Goal: Task Accomplishment & Management: Use online tool/utility

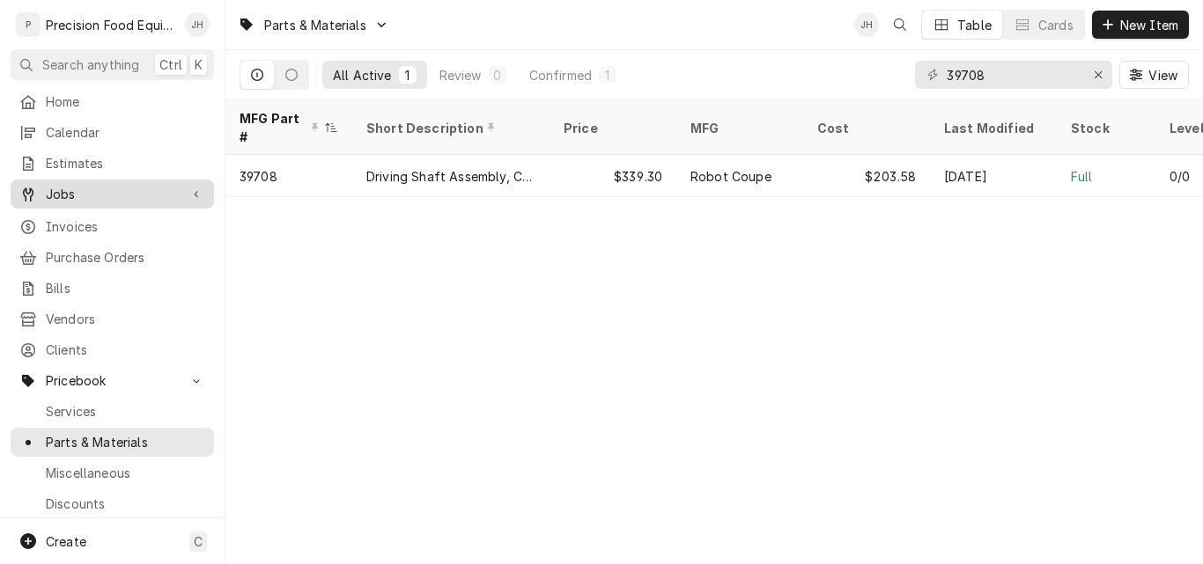
click at [61, 188] on span "Jobs" at bounding box center [112, 194] width 133 height 18
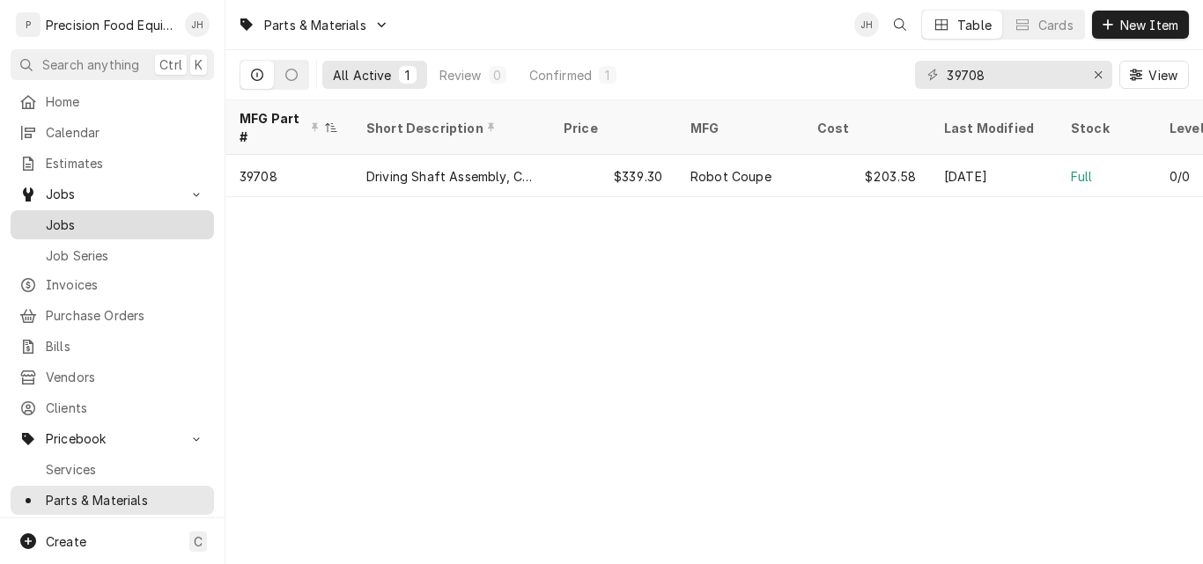
click at [136, 214] on div "Jobs" at bounding box center [112, 225] width 196 height 22
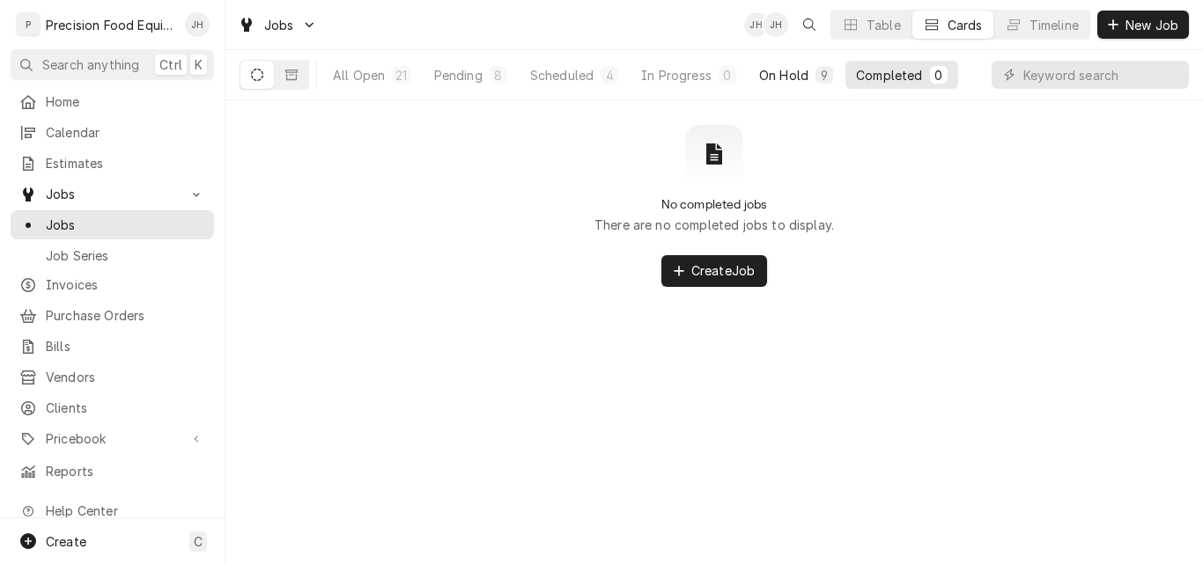
click at [772, 77] on div "On Hold" at bounding box center [783, 75] width 49 height 18
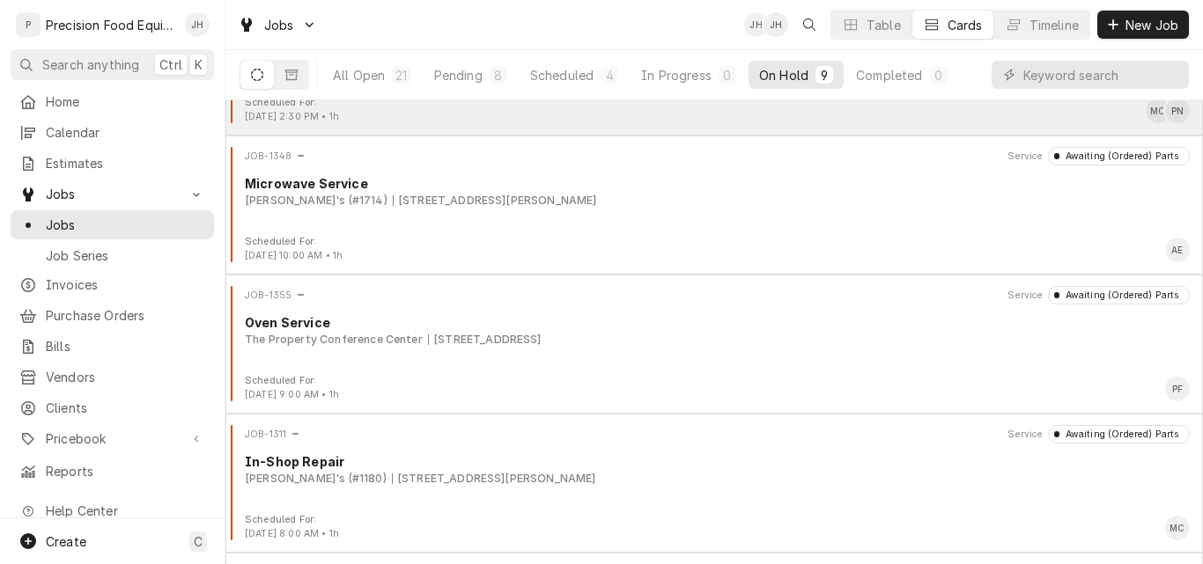
scroll to position [788, 0]
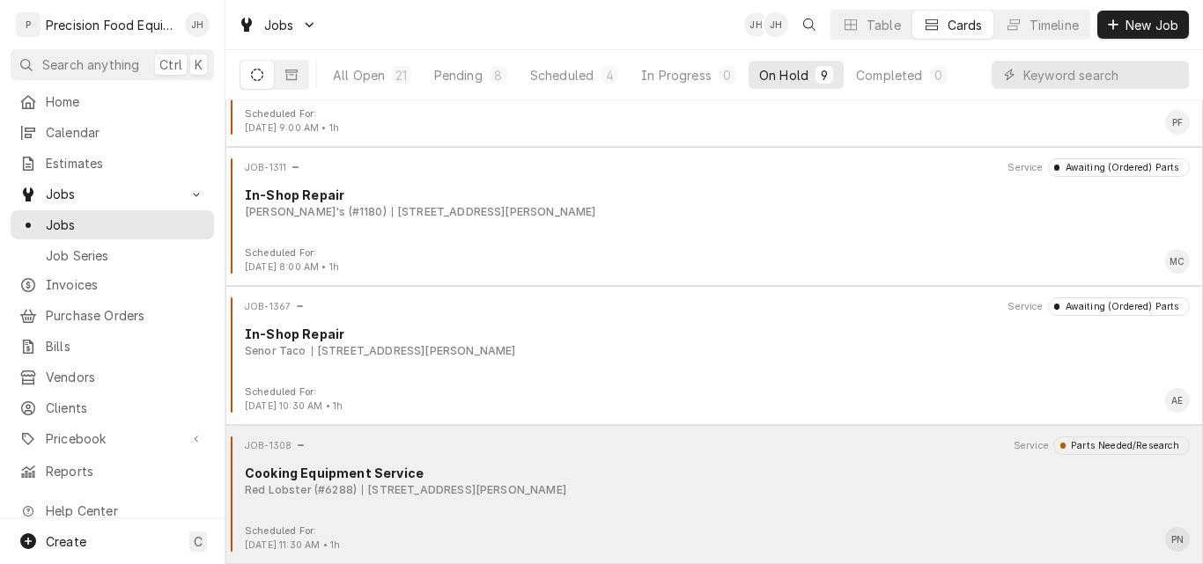
click at [721, 471] on div "Cooking Equipment Service" at bounding box center [717, 473] width 945 height 18
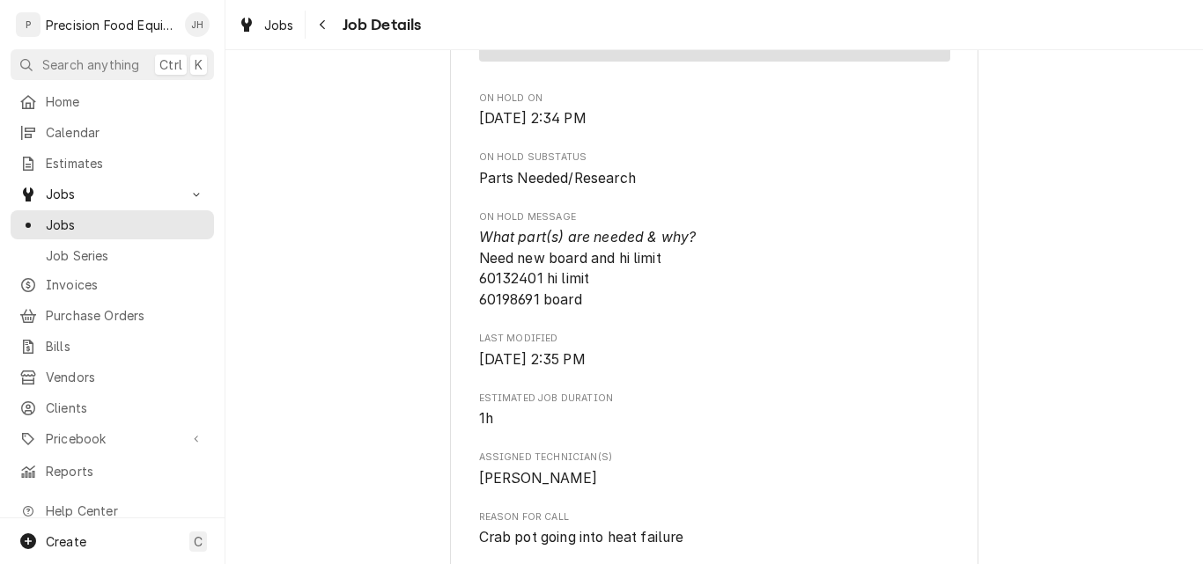
scroll to position [792, 0]
drag, startPoint x: 536, startPoint y: 276, endPoint x: 465, endPoint y: 276, distance: 71.3
click at [465, 276] on div "Red Lobster (#6288) #6288 / [STREET_ADDRESS][PERSON_NAME] Roopairs Job ID JOB-1…" at bounding box center [714, 378] width 528 height 2117
copy span "60132401"
drag, startPoint x: 533, startPoint y: 298, endPoint x: 473, endPoint y: 299, distance: 59.9
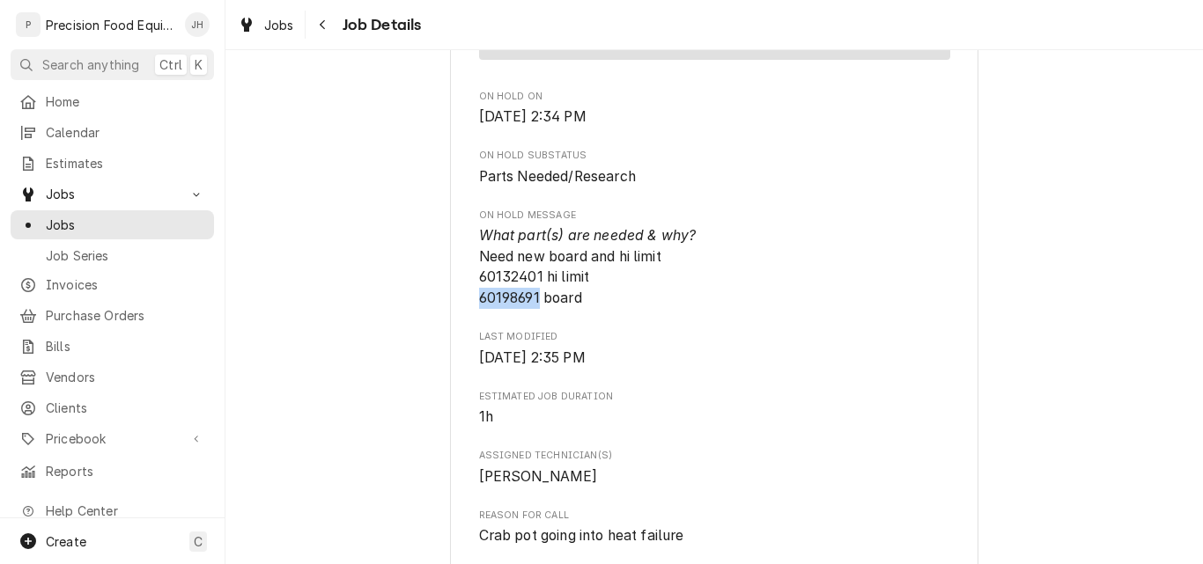
click at [479, 299] on span "What part(s) are needed & why? Need new board and hi limit 60132401 hi limit 60…" at bounding box center [587, 266] width 217 height 79
copy span "60198691"
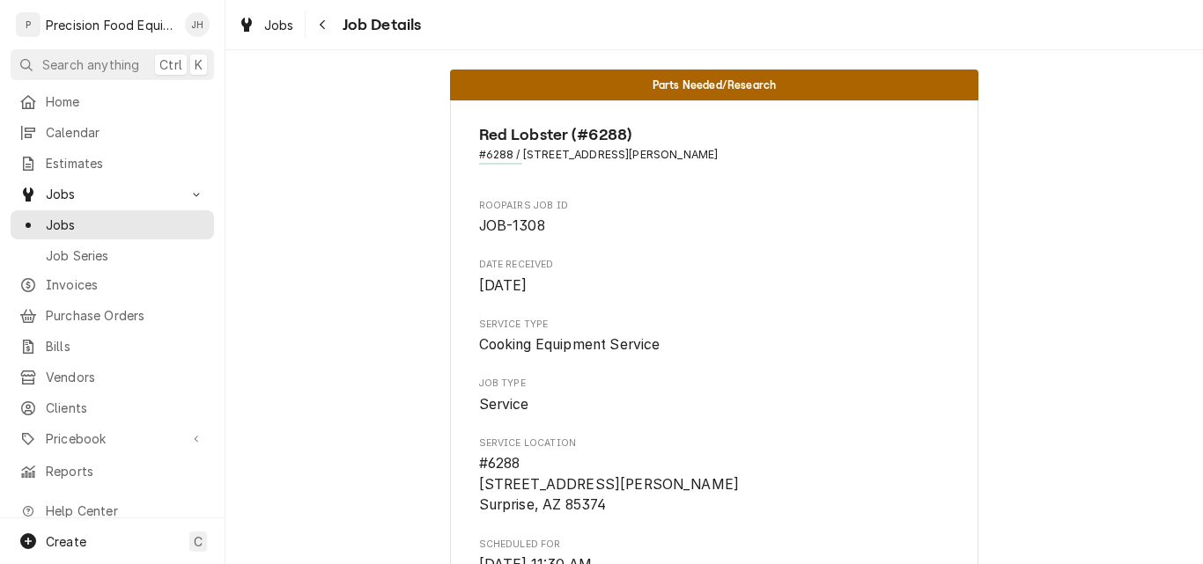
scroll to position [0, 0]
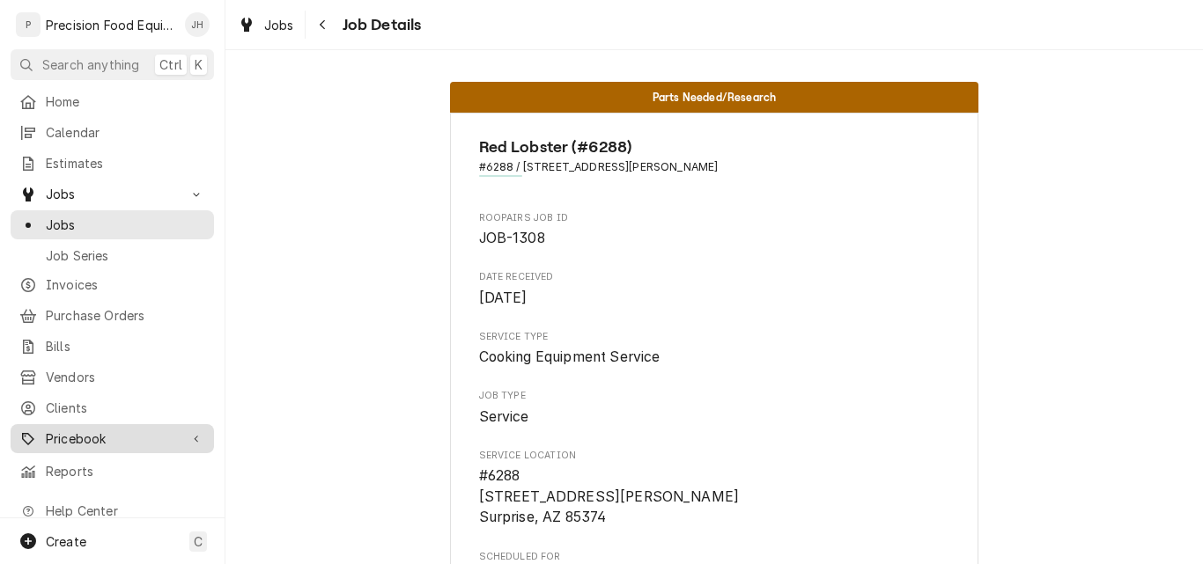
click at [106, 430] on span "Pricebook" at bounding box center [112, 439] width 133 height 18
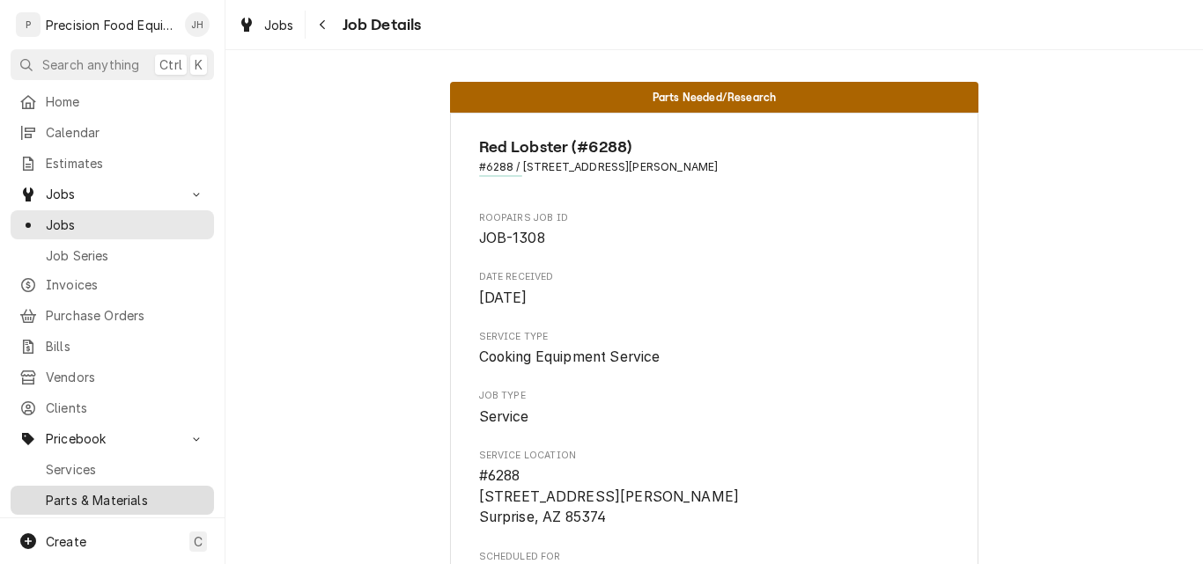
click at [92, 491] on span "Parts & Materials" at bounding box center [125, 500] width 159 height 18
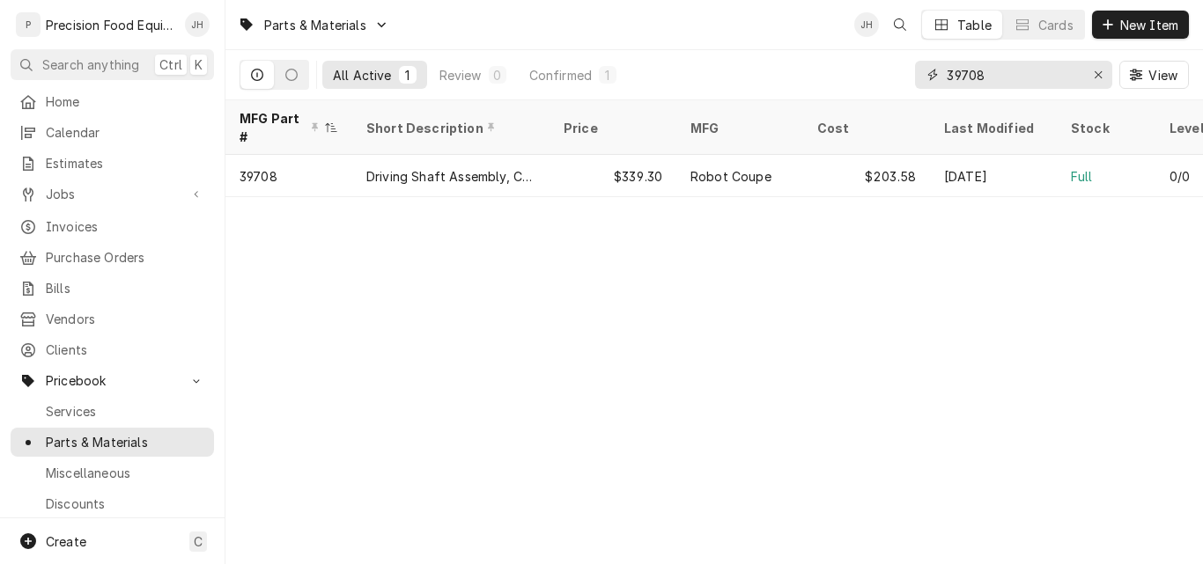
drag, startPoint x: 993, startPoint y: 72, endPoint x: 899, endPoint y: 75, distance: 94.2
click at [902, 77] on div "All Active 1 Review 0 Confirmed 1 39708 View" at bounding box center [713, 74] width 949 height 49
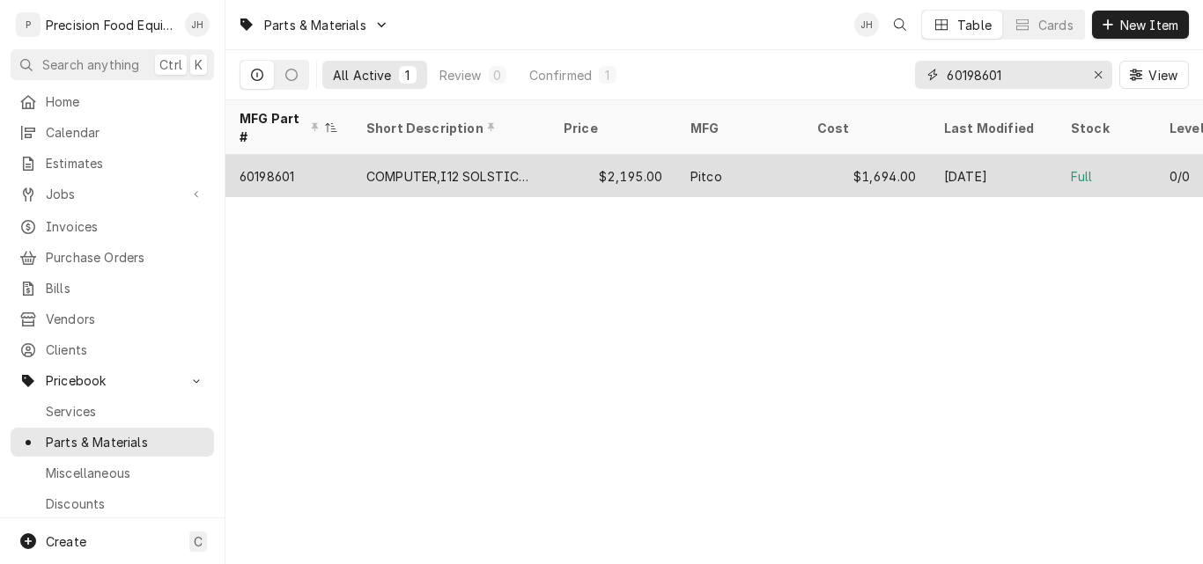
type input "60198601"
click at [822, 158] on div "$1,694.00" at bounding box center [866, 176] width 127 height 42
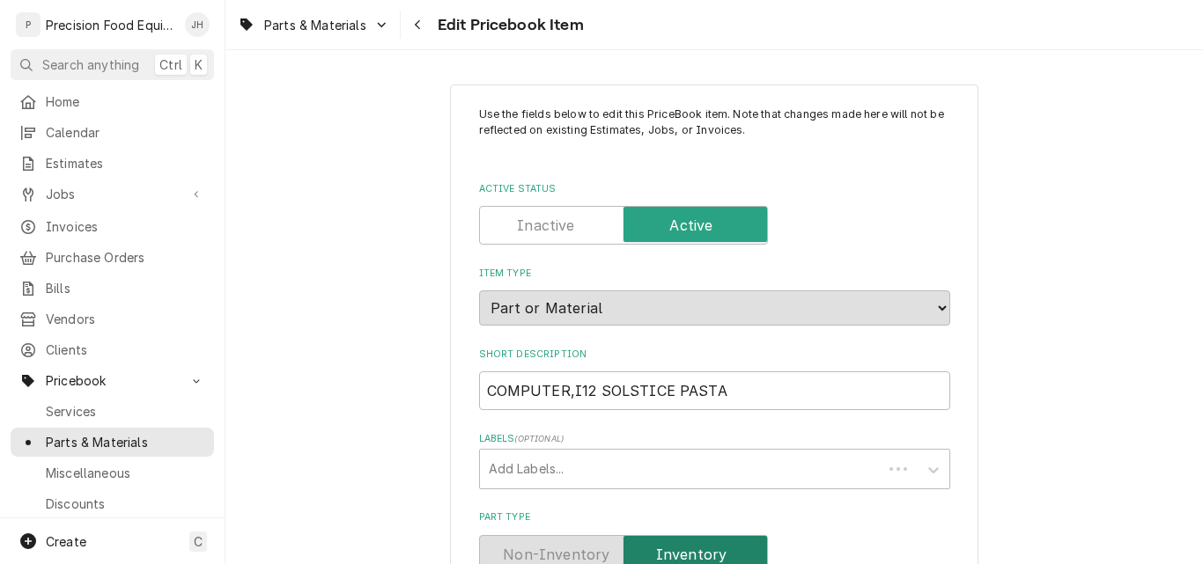
type textarea "x"
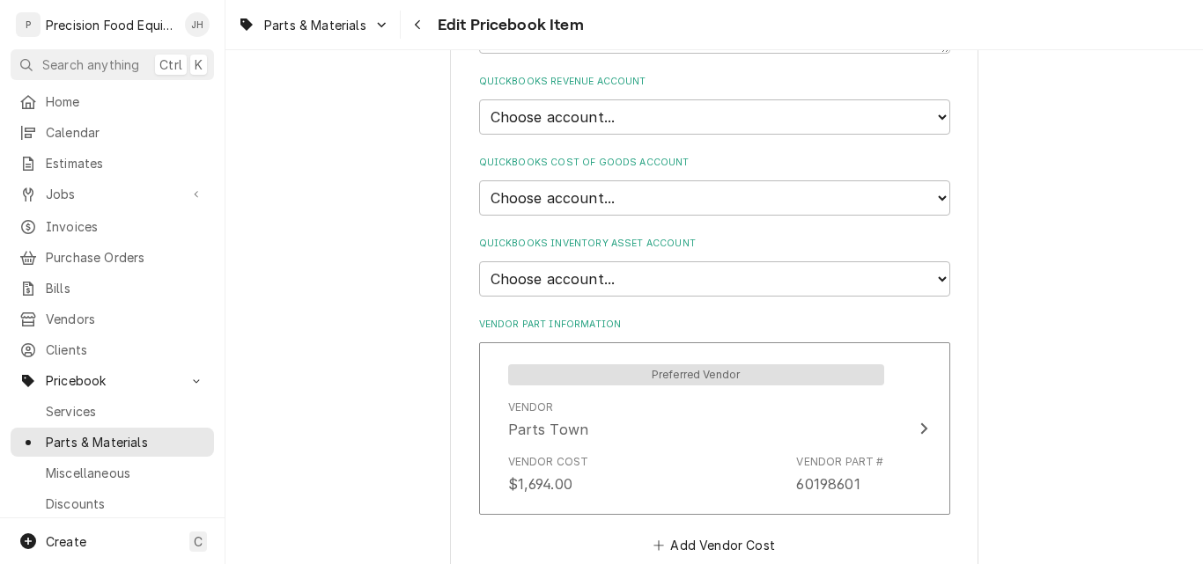
scroll to position [1233, 0]
